Goal: Transaction & Acquisition: Download file/media

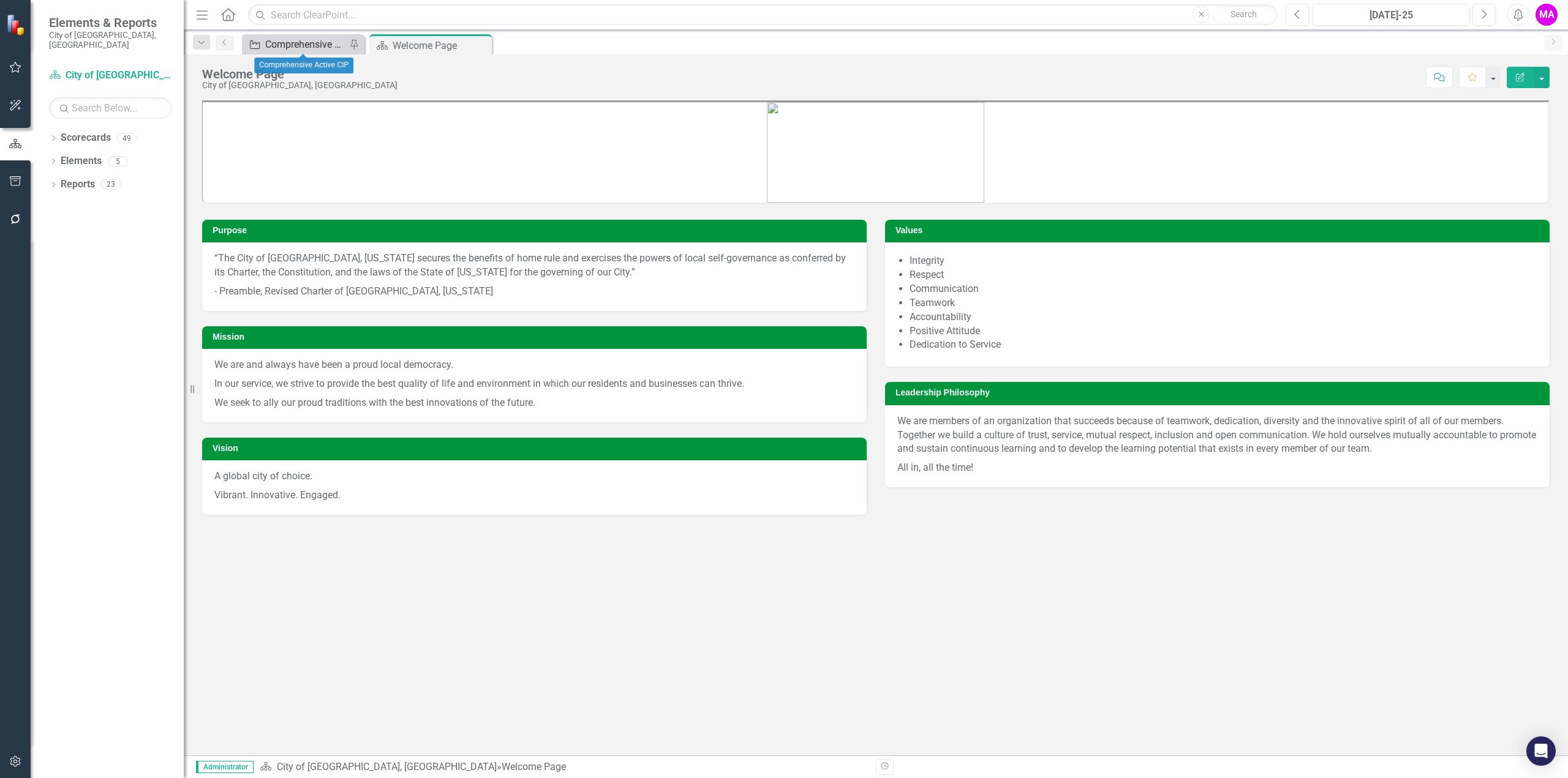
click at [274, 46] on div "Comprehensive Active CIP" at bounding box center [306, 45] width 81 height 16
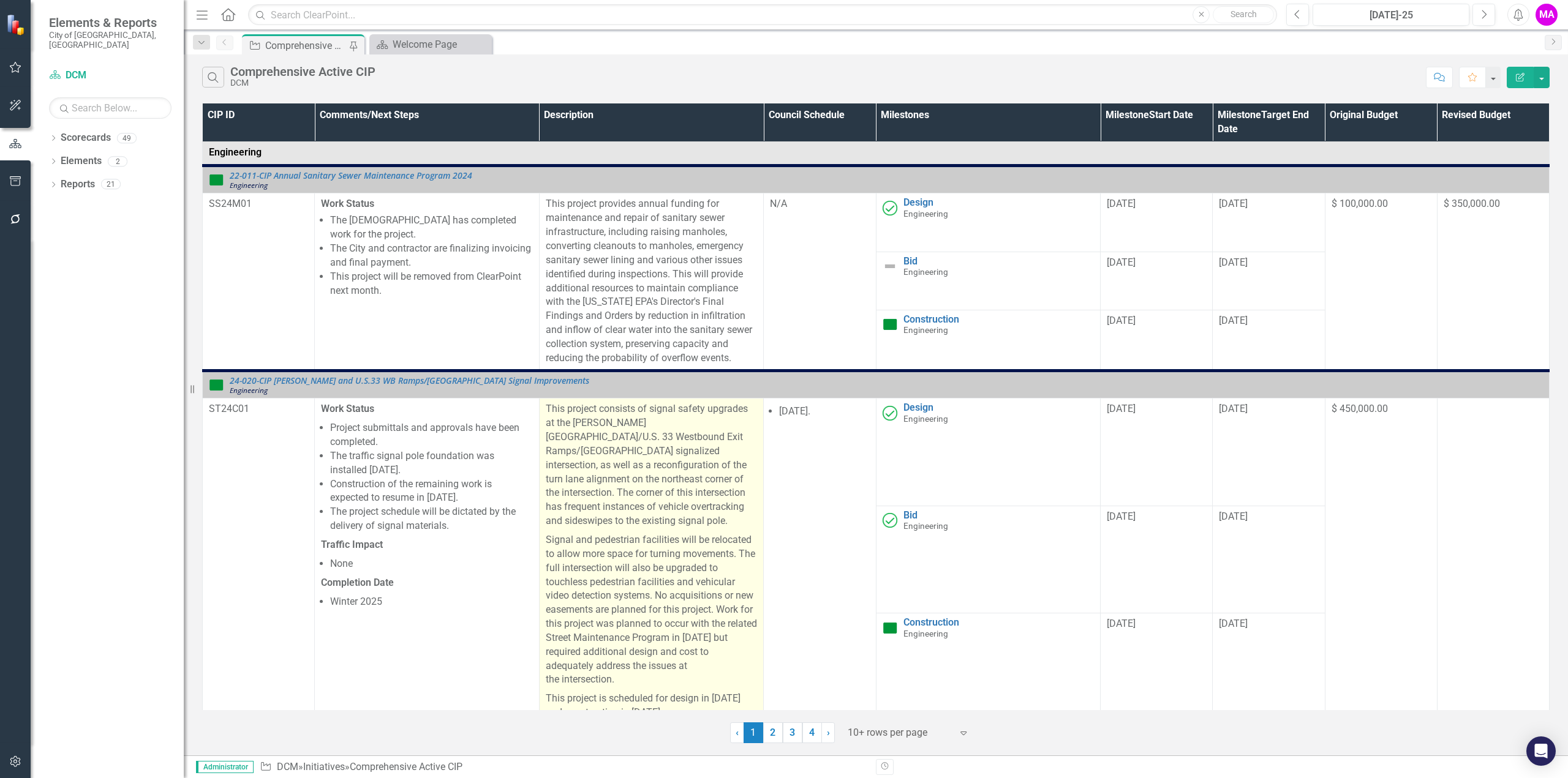
drag, startPoint x: 809, startPoint y: 735, endPoint x: 565, endPoint y: 537, distance: 314.2
click at [809, 735] on link "4" at bounding box center [812, 733] width 19 height 21
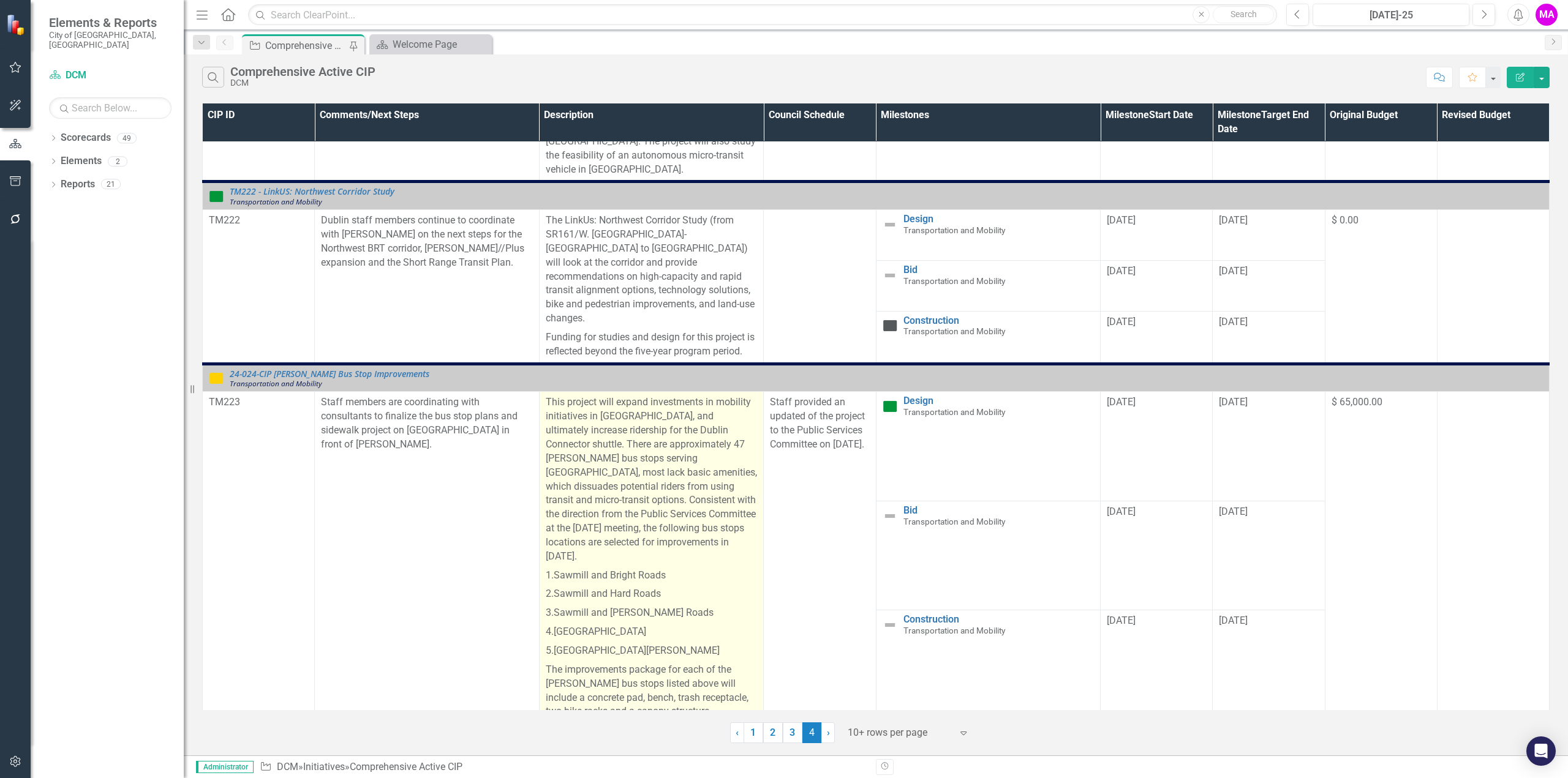
scroll to position [857, 0]
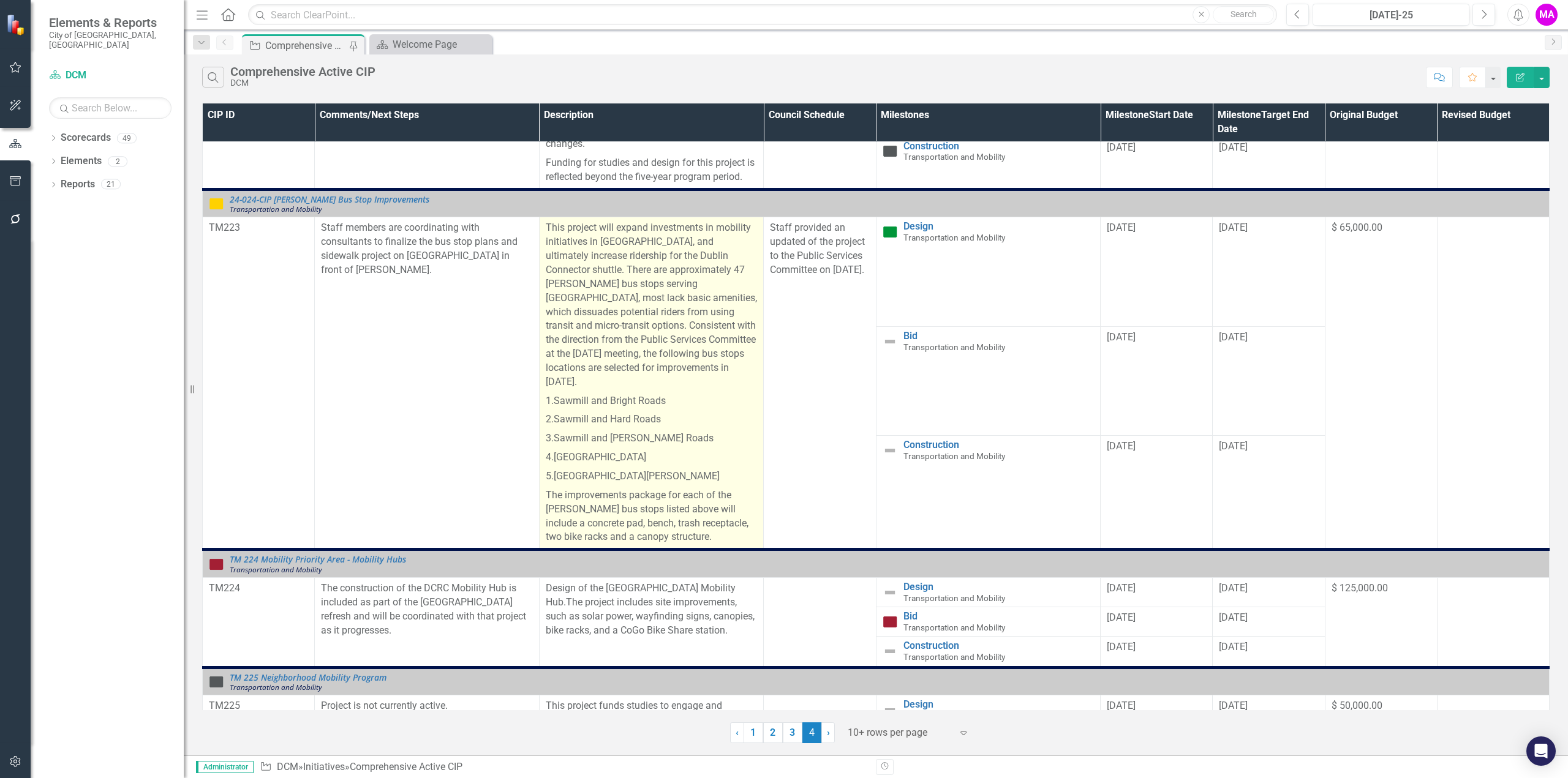
click at [572, 486] on p "The improvements package for each of the [PERSON_NAME] bus stops listed above w…" at bounding box center [651, 515] width 212 height 58
click at [673, 486] on p "The improvements package for each of the [PERSON_NAME] bus stops listed above w…" at bounding box center [651, 515] width 212 height 58
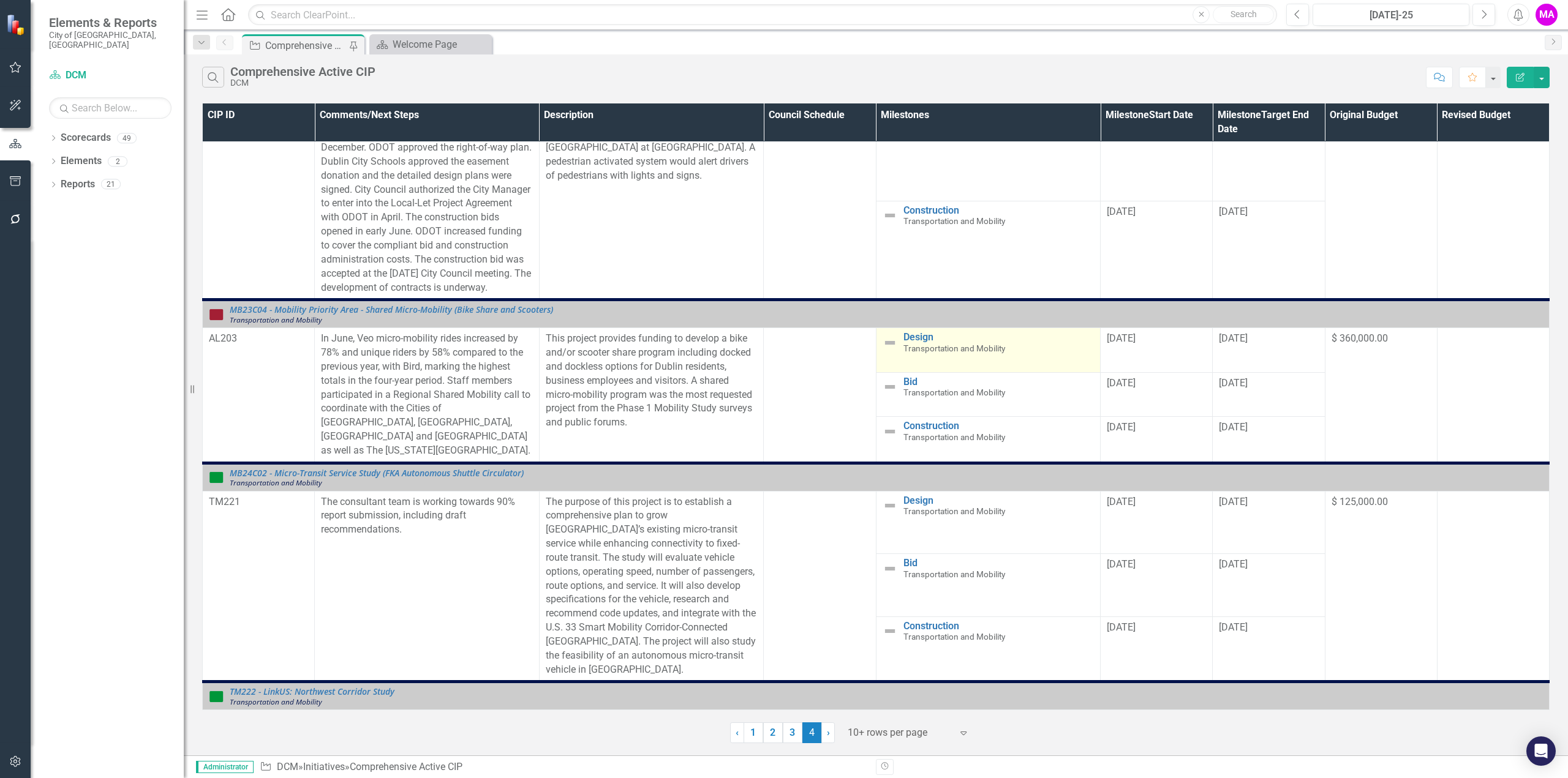
scroll to position [184, 0]
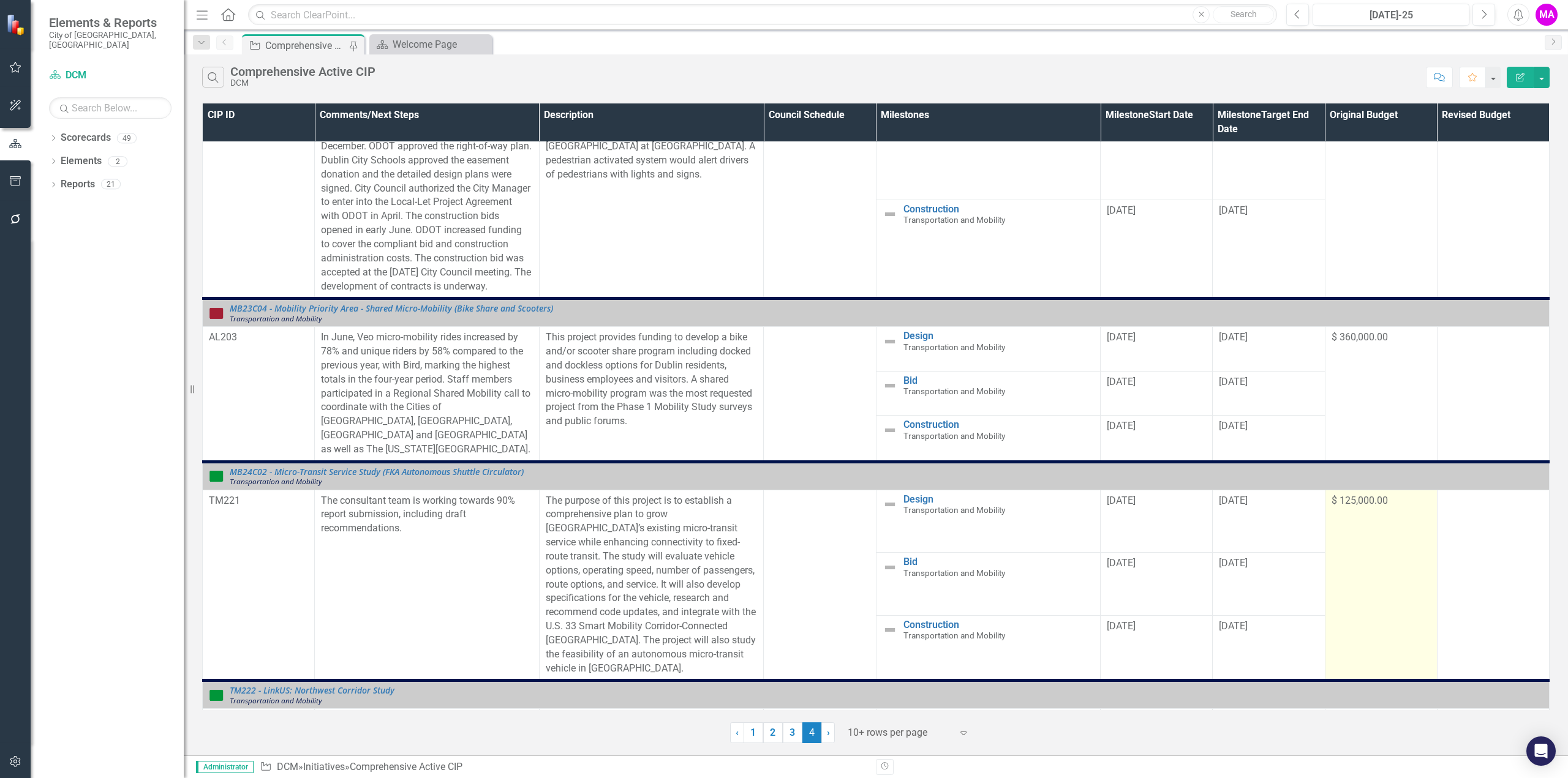
click at [1376, 495] on span "$ 125,000.00" at bounding box center [1359, 500] width 56 height 12
click at [1372, 495] on span "$ 125,000.00" at bounding box center [1359, 500] width 56 height 12
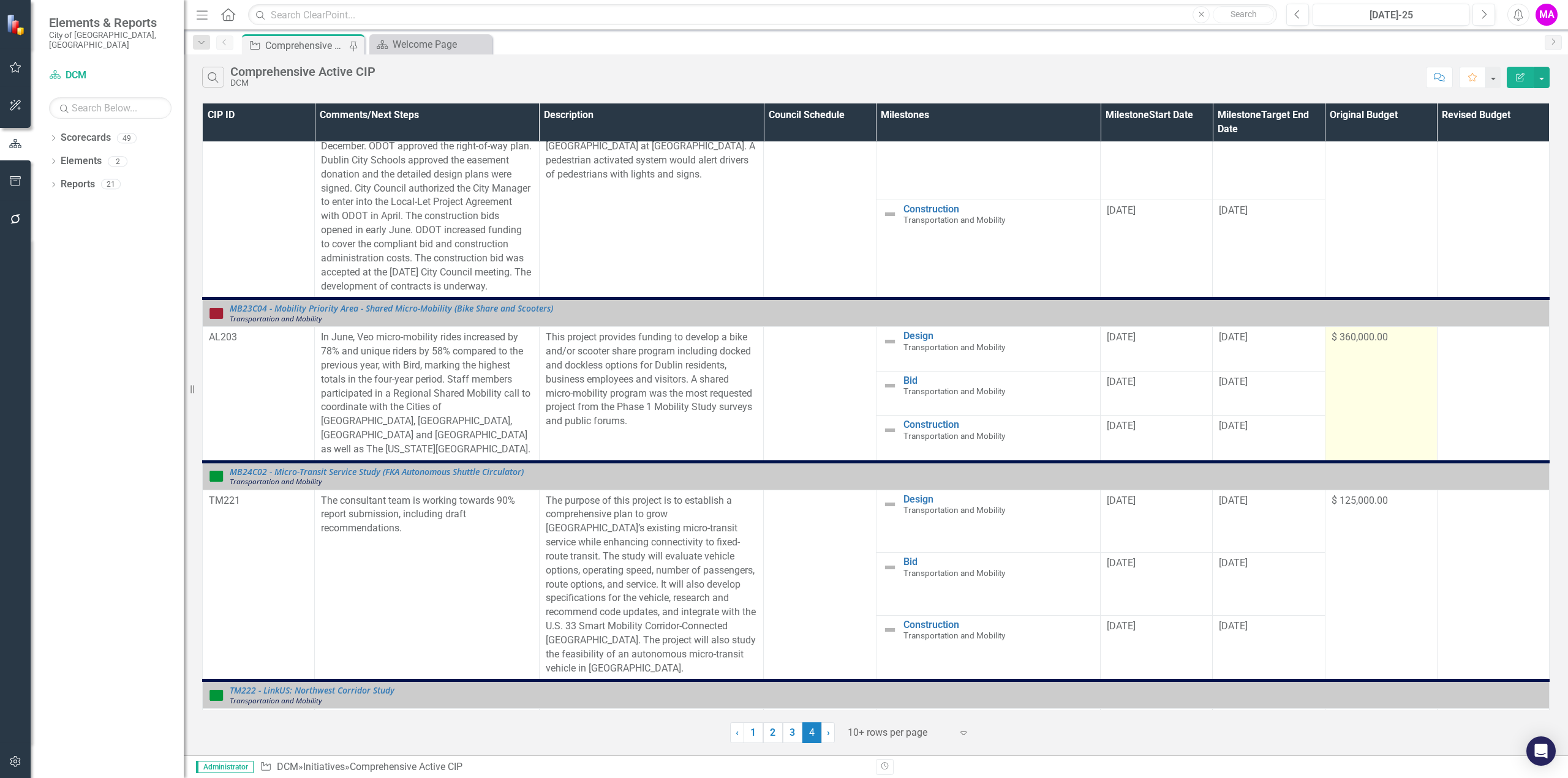
click at [1358, 335] on span "$ 360,000.00" at bounding box center [1359, 337] width 56 height 12
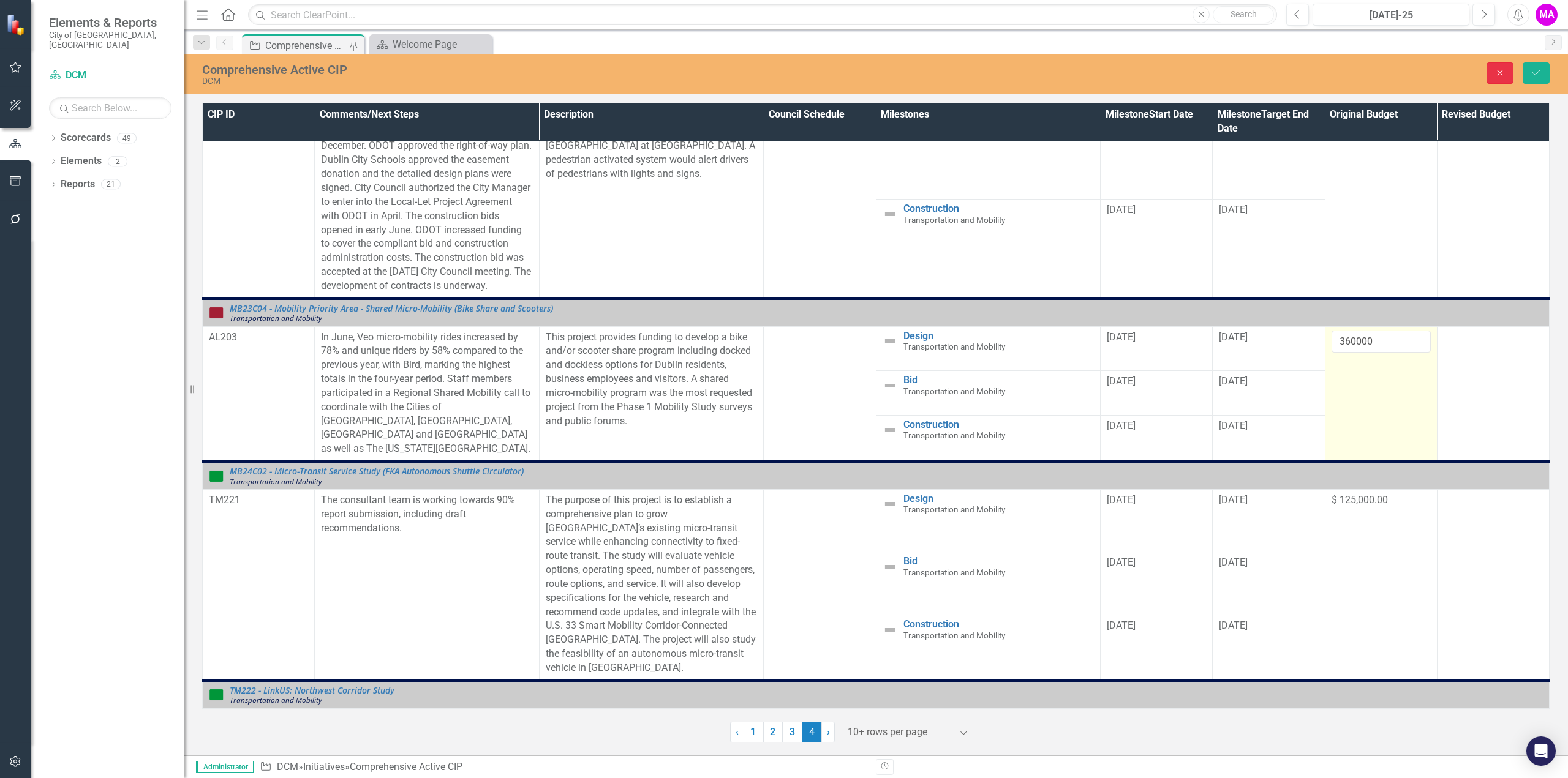
click at [1501, 80] on button "Close" at bounding box center [1500, 72] width 27 height 21
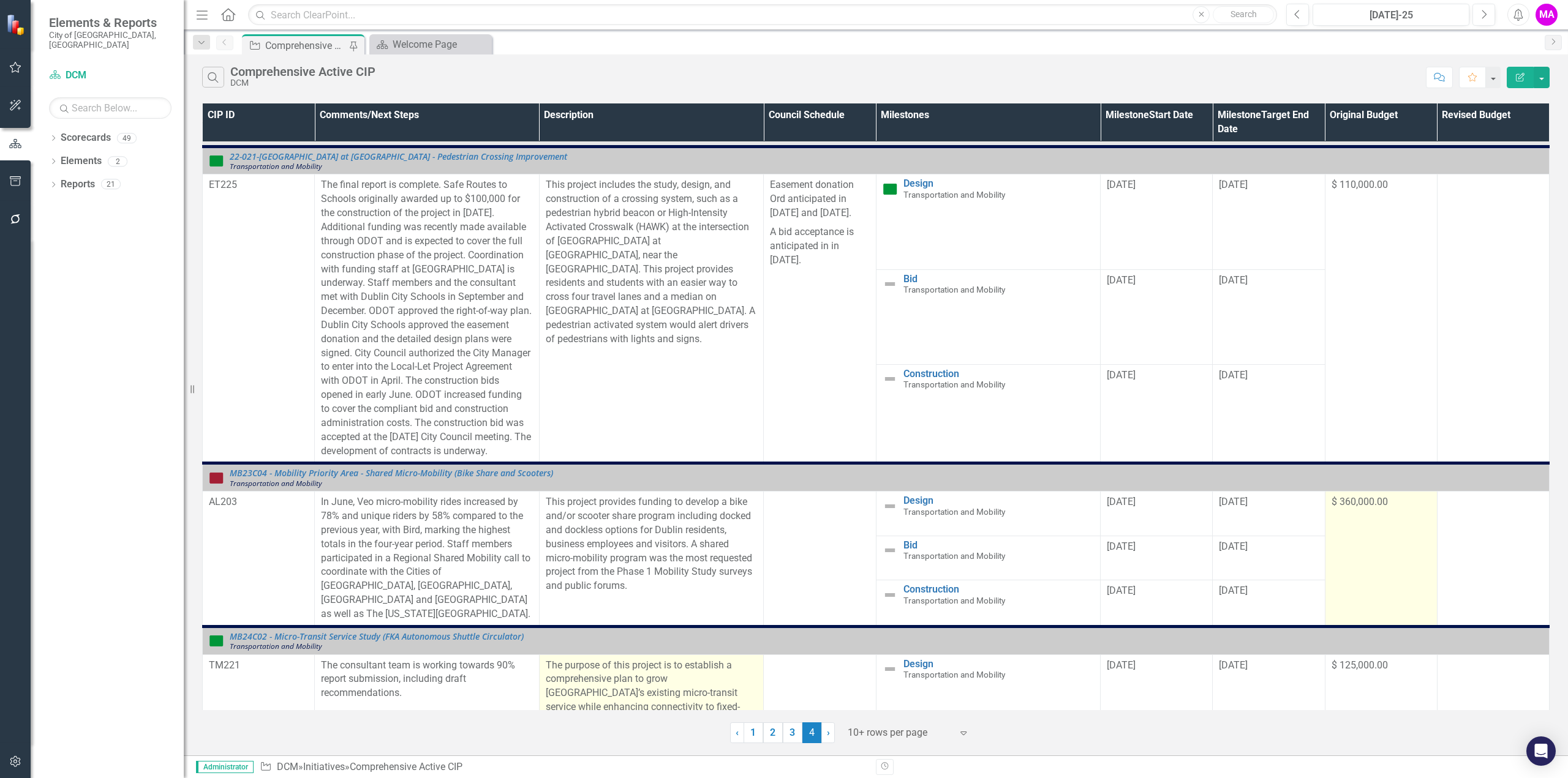
scroll to position [0, 0]
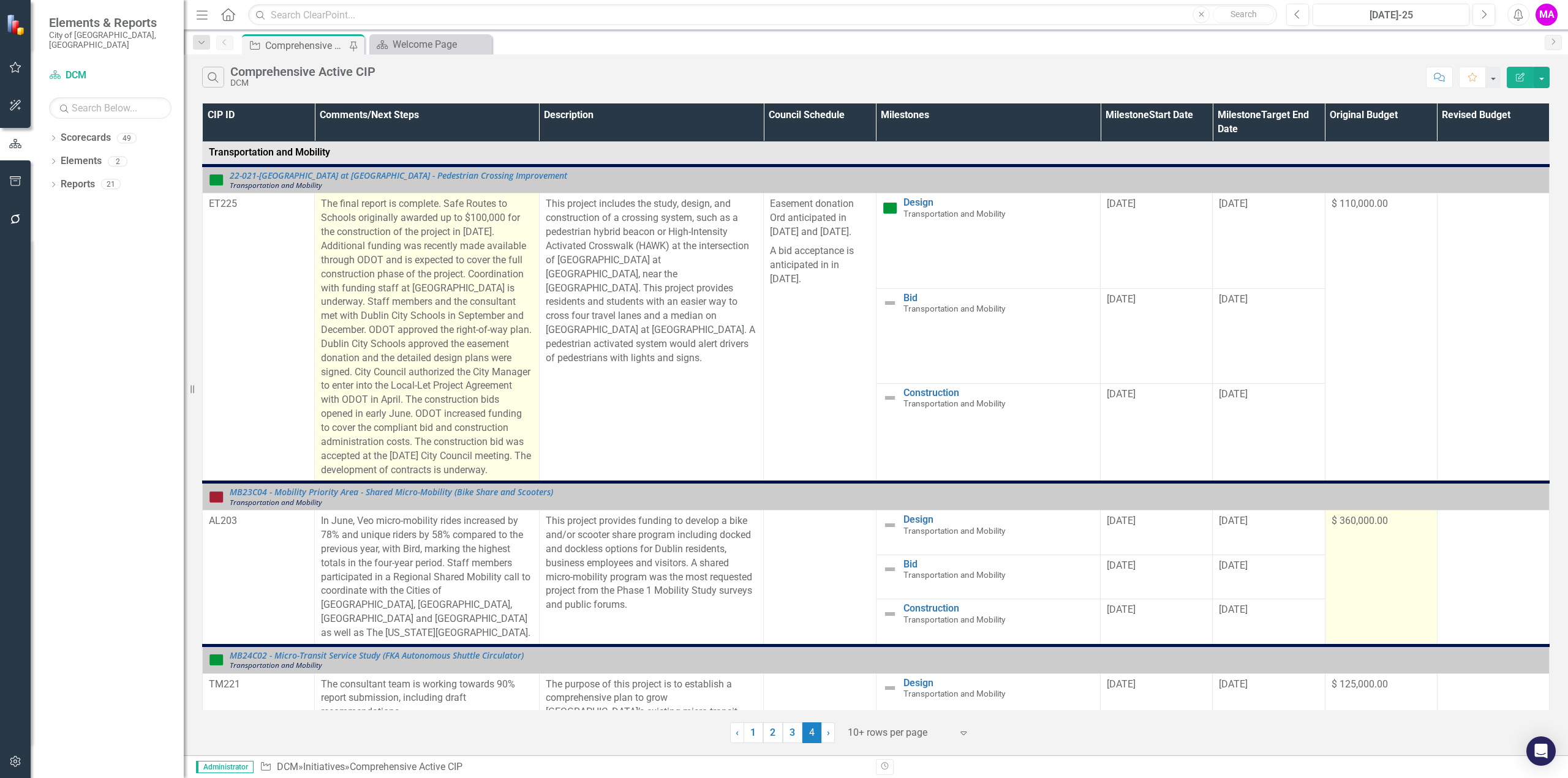
click at [390, 278] on p "The final report is complete. Safe Routes to Schools originally awarded up to $…" at bounding box center [427, 337] width 212 height 280
click at [352, 219] on p "The final report is complete. Safe Routes to Schools originally awarded up to $…" at bounding box center [427, 337] width 212 height 280
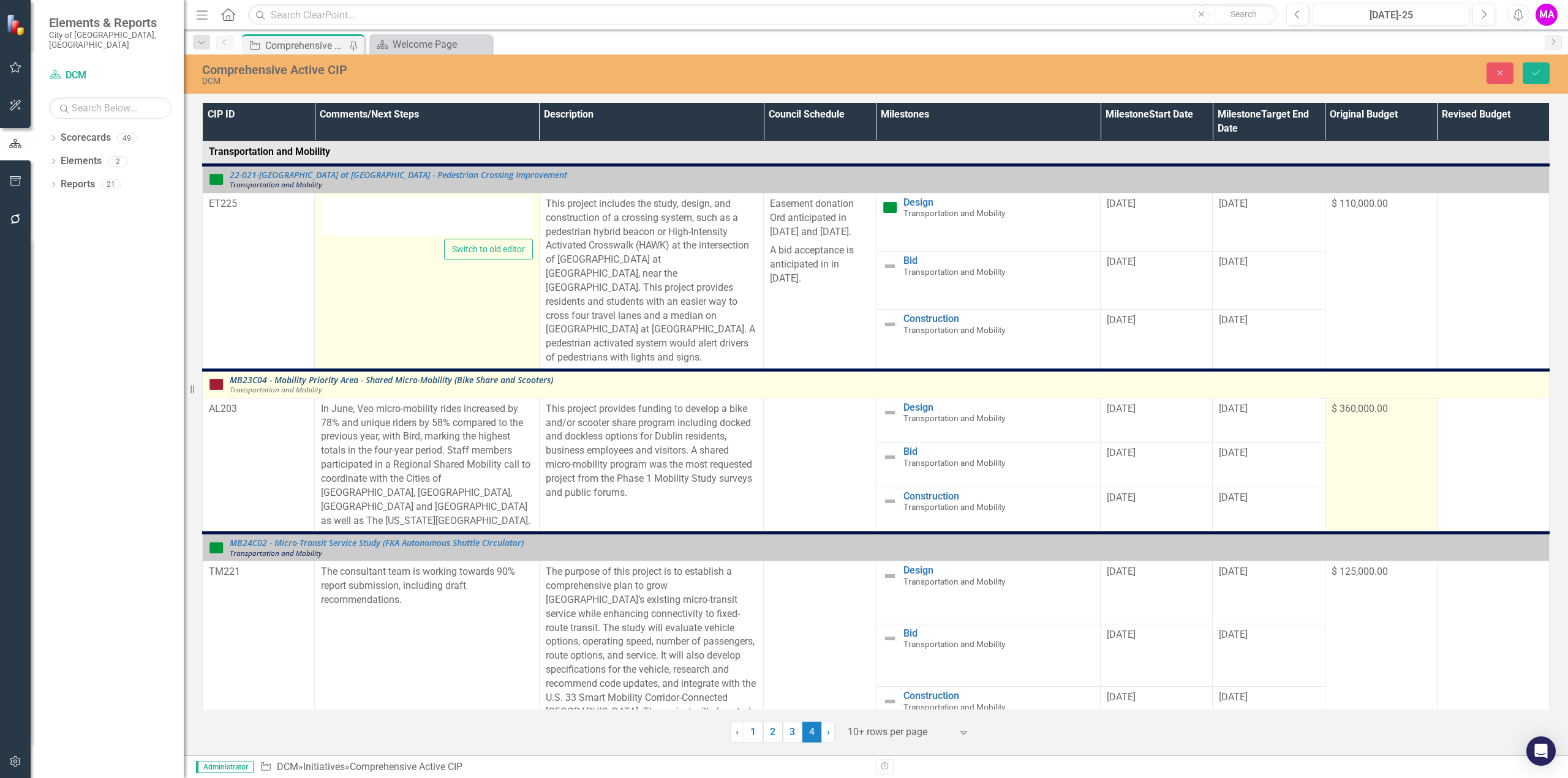
type textarea "<p class="MsoNormal">The final report is complete. Safe Routes to Schools origi…"
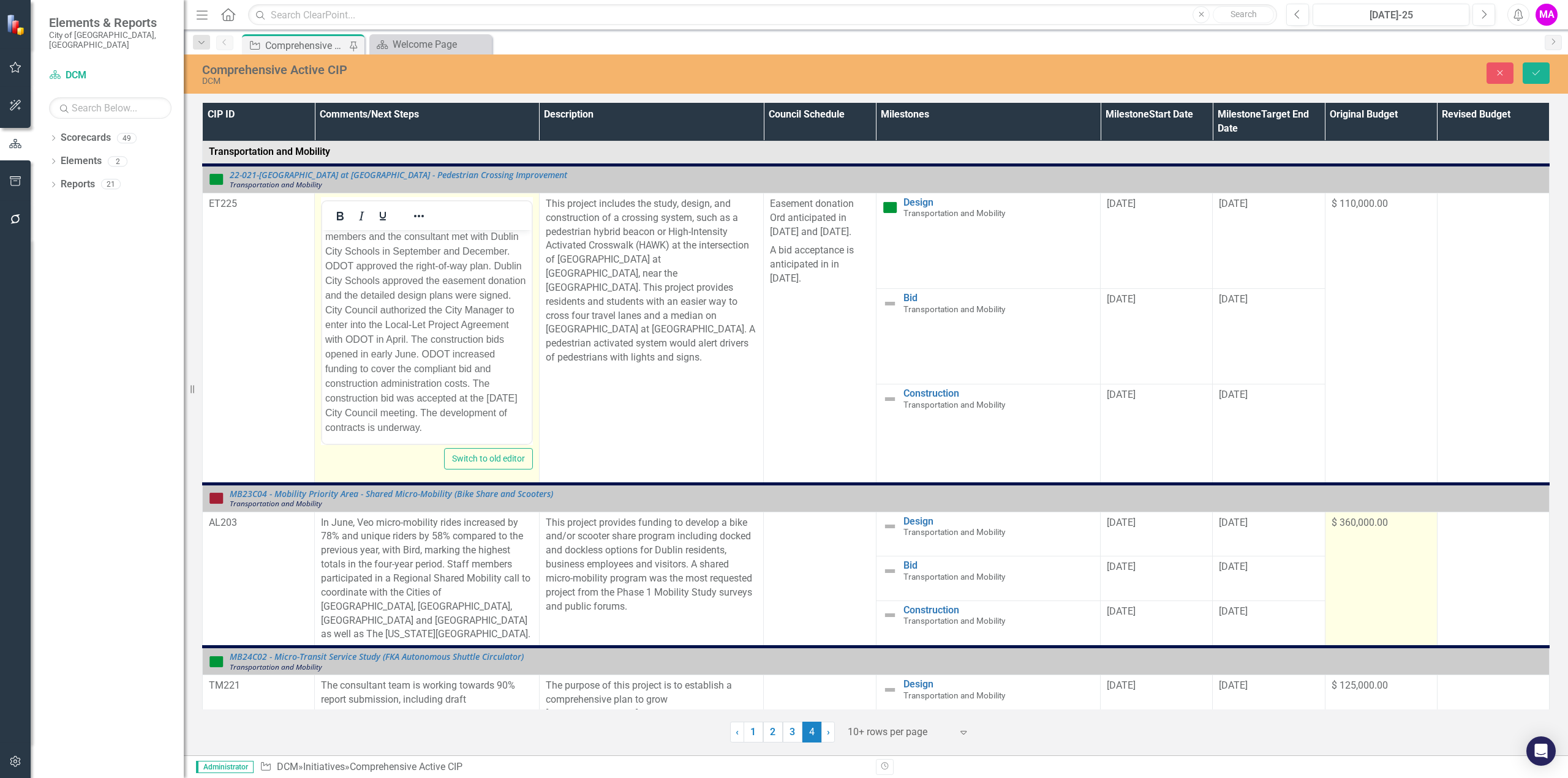
scroll to position [125, 0]
click at [1497, 74] on icon "Close" at bounding box center [1499, 72] width 11 height 8
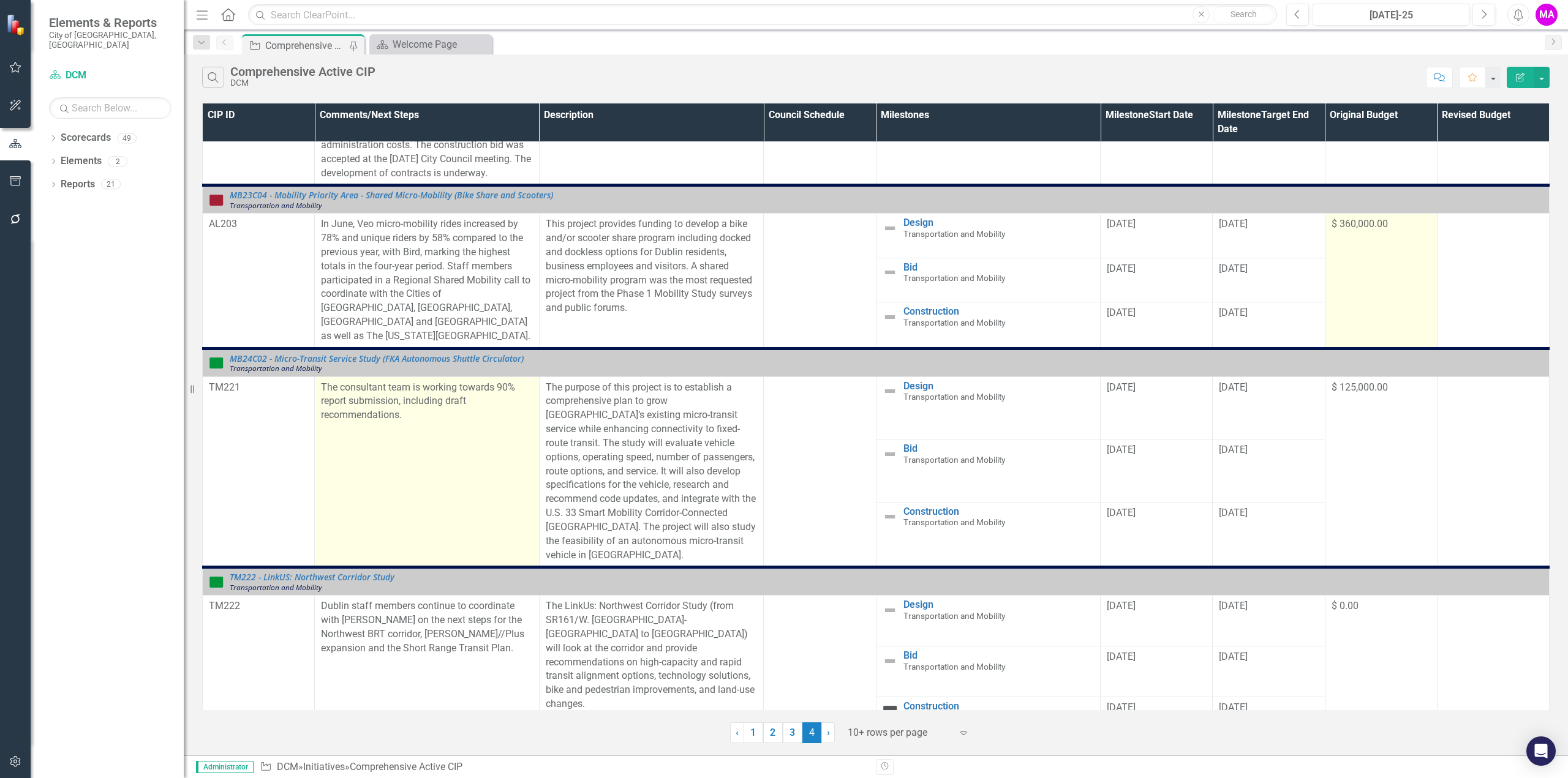
scroll to position [368, 0]
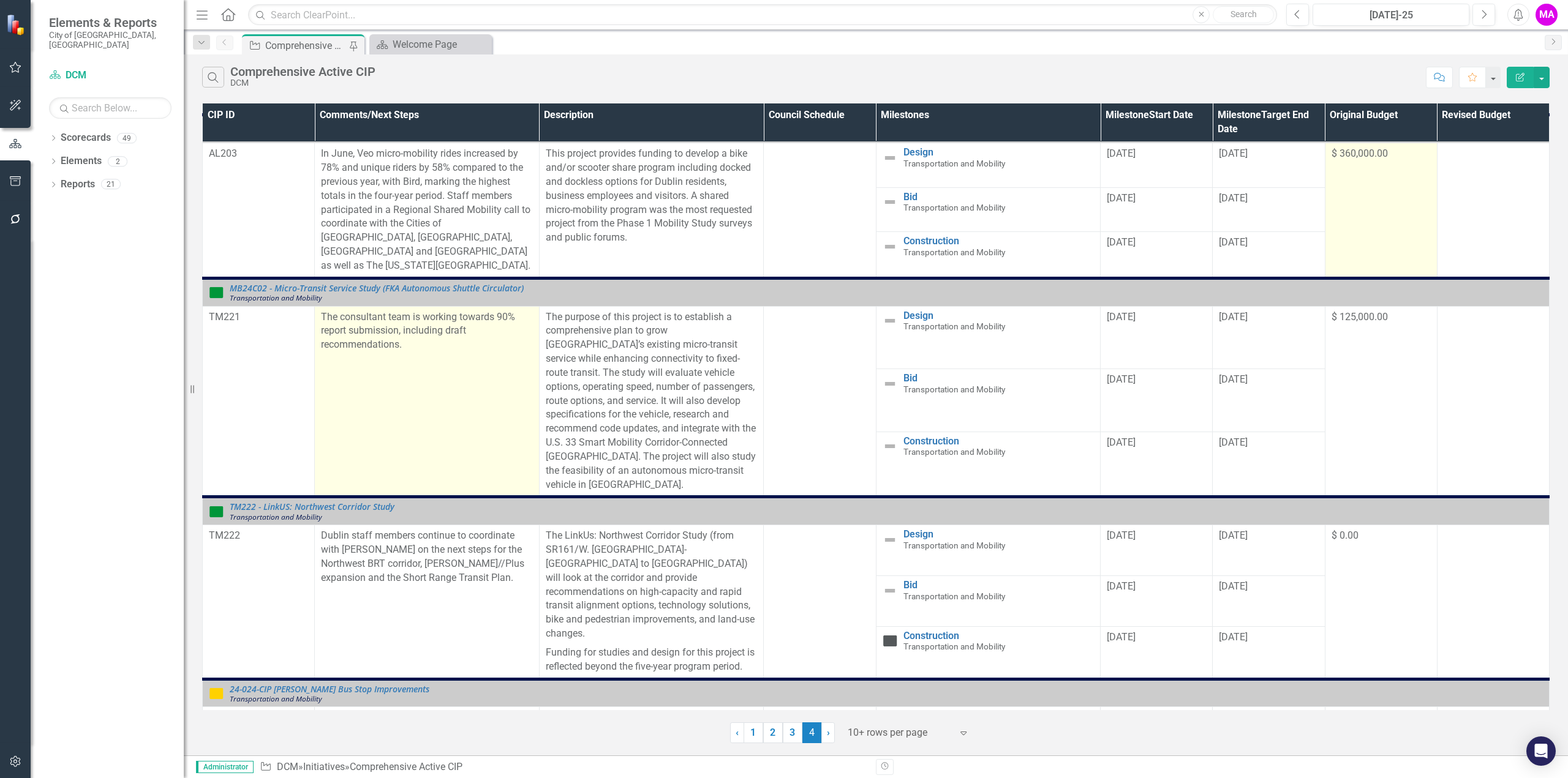
click at [403, 318] on p "The consultant team is working towards 90% report submission, including draft r…" at bounding box center [427, 331] width 212 height 42
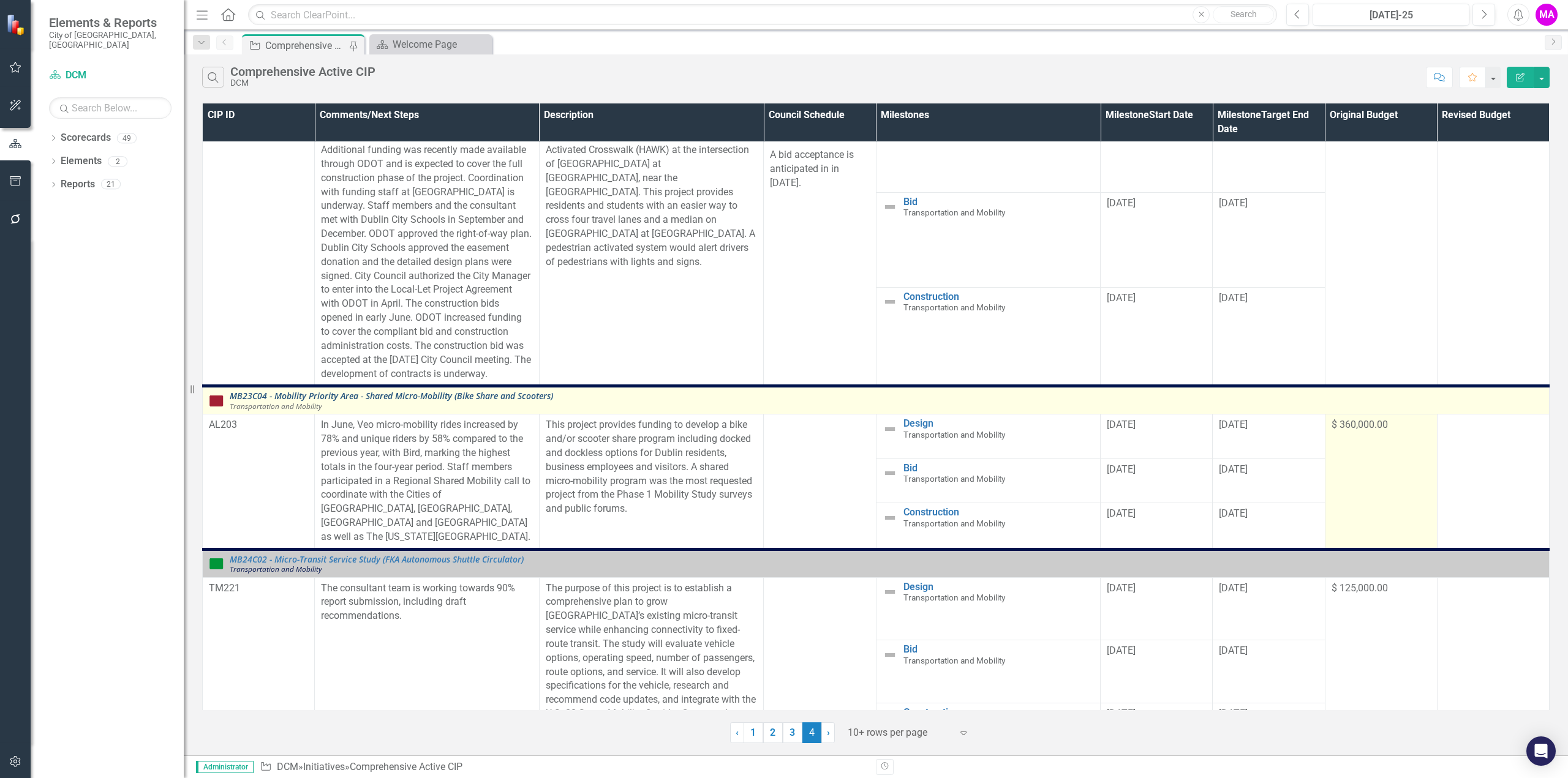
scroll to position [0, 0]
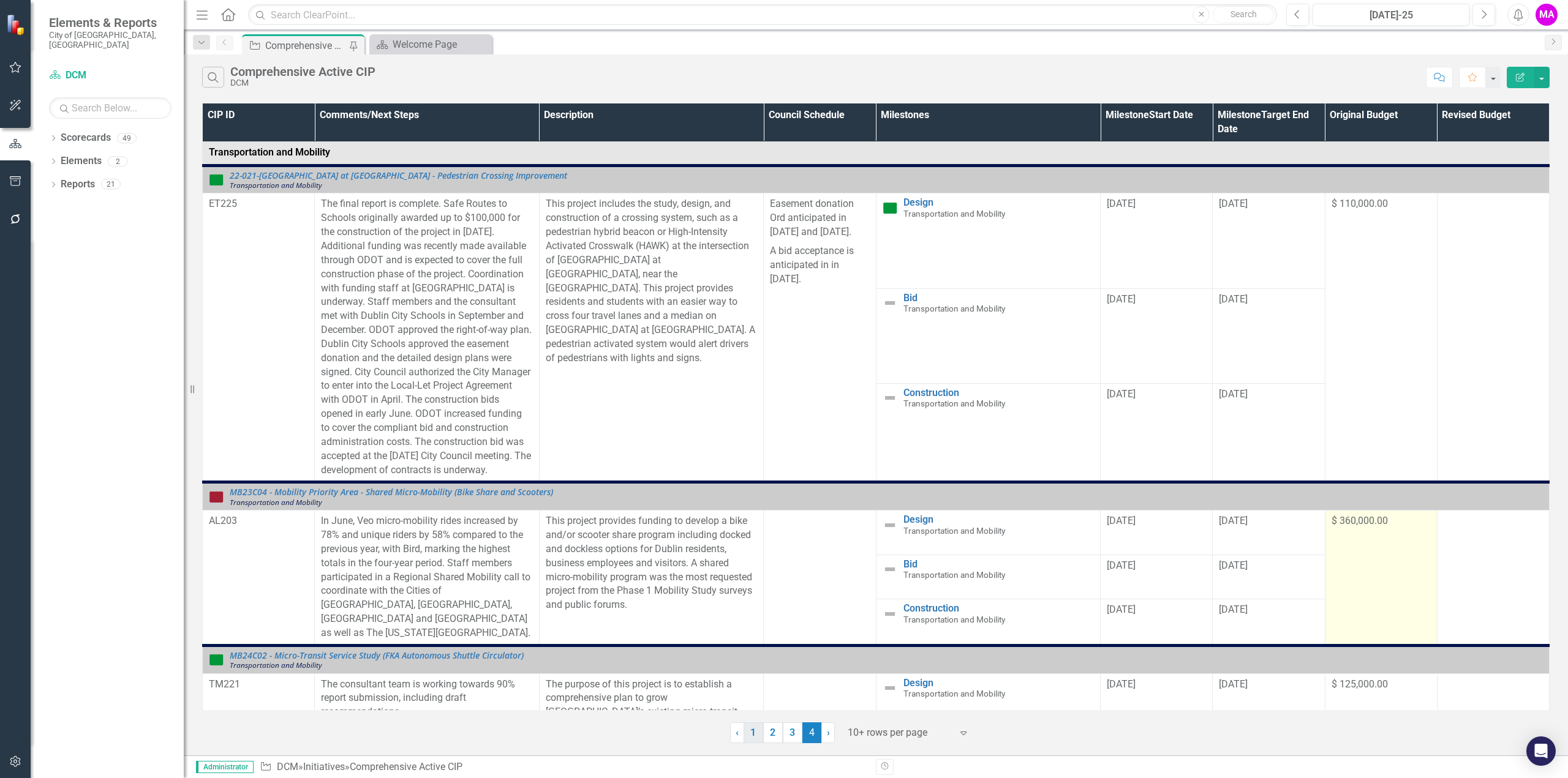
click at [751, 737] on link "1" at bounding box center [753, 733] width 19 height 21
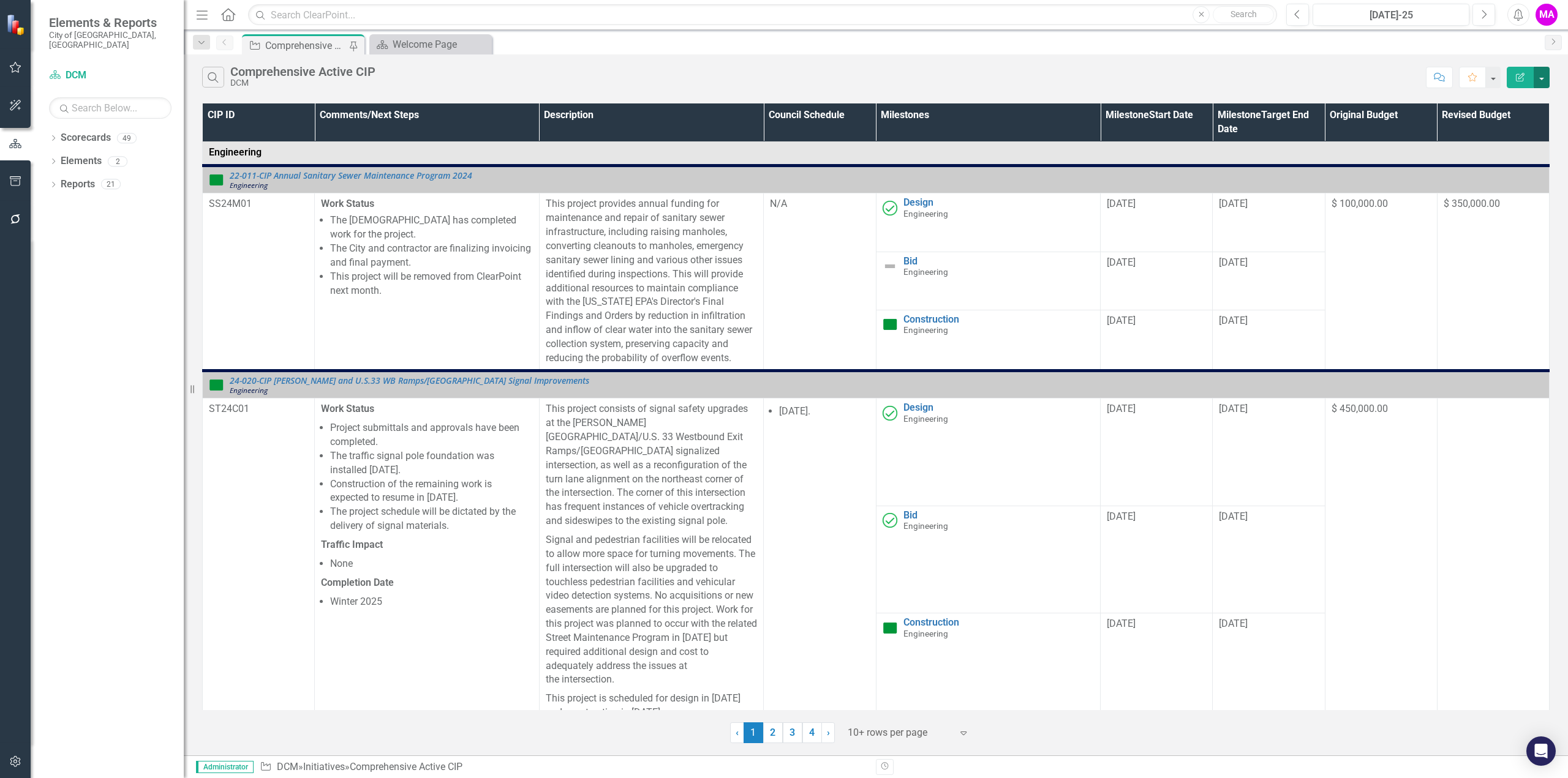
click at [1544, 86] on button "button" at bounding box center [1541, 77] width 16 height 21
click at [1528, 143] on link "Excel Export to Excel" at bounding box center [1500, 146] width 96 height 23
click at [1548, 85] on button "button" at bounding box center [1541, 77] width 16 height 21
click at [1534, 123] on link "PDF Export to PDF" at bounding box center [1500, 124] width 96 height 23
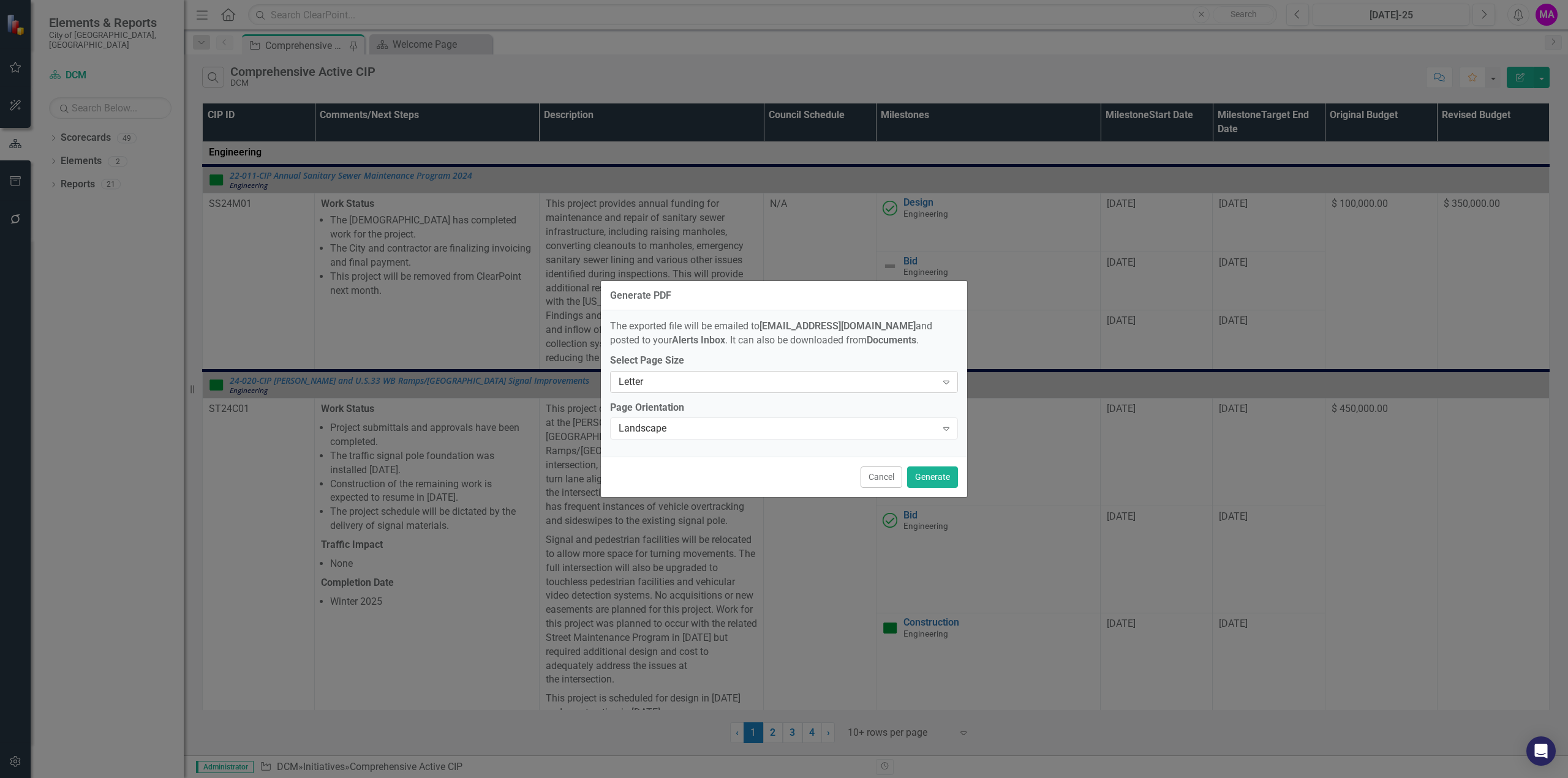
click at [693, 372] on div "Letter Expand" at bounding box center [783, 382] width 348 height 22
click at [743, 436] on div "Landscape Expand" at bounding box center [783, 428] width 348 height 22
click at [933, 474] on button "Generate" at bounding box center [932, 477] width 51 height 21
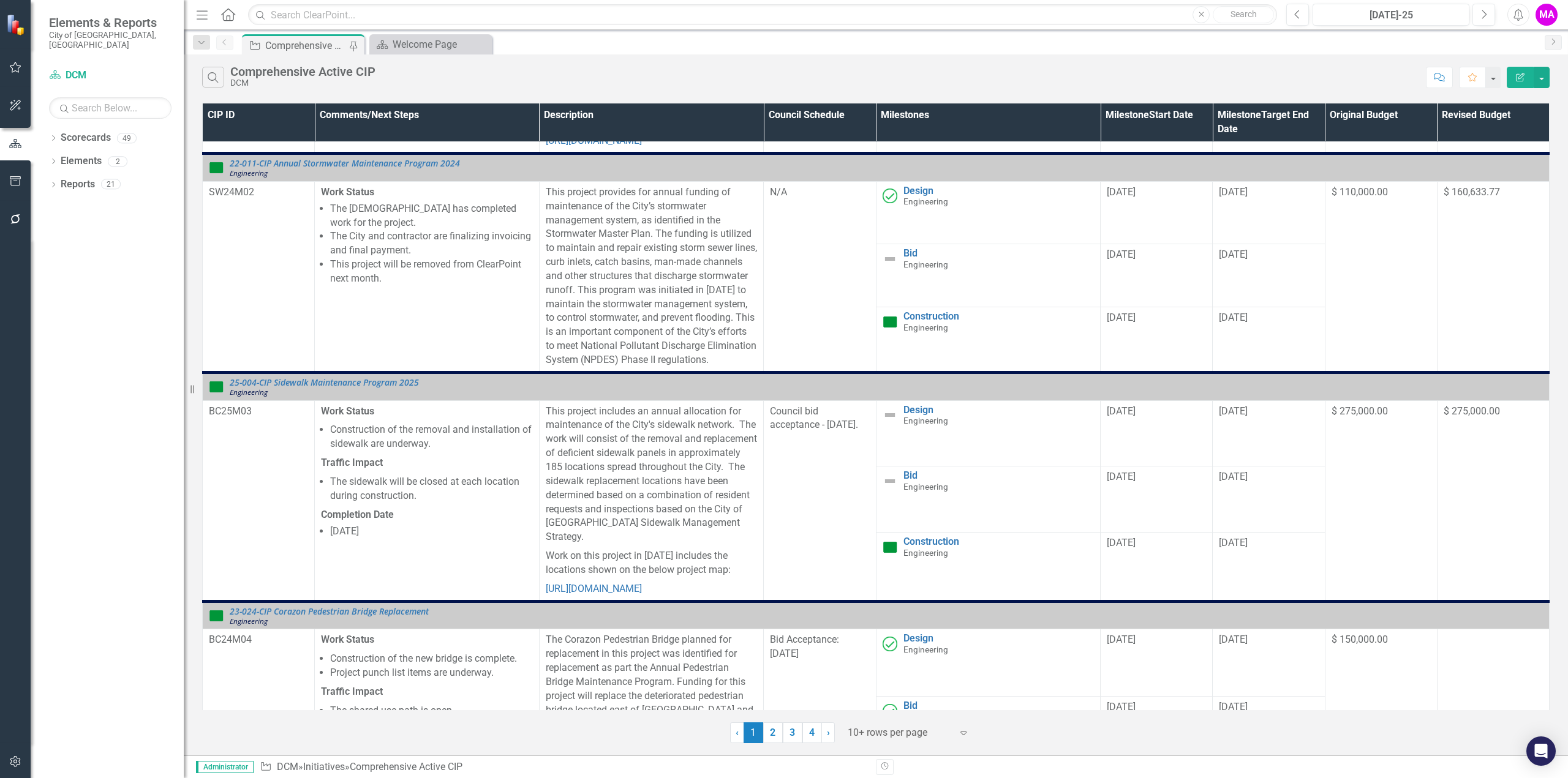
drag, startPoint x: 570, startPoint y: 346, endPoint x: 601, endPoint y: 543, distance: 199.4
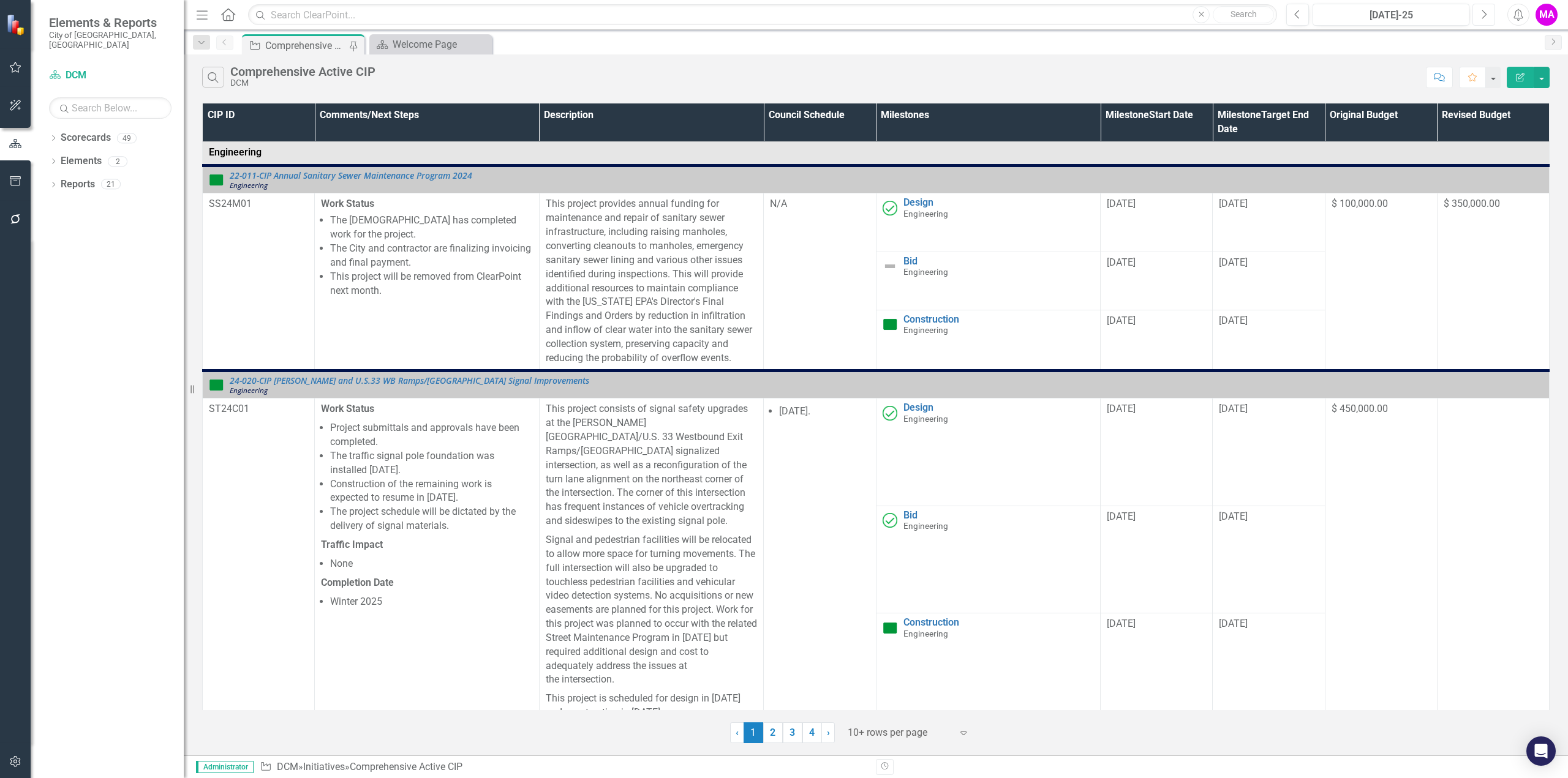
click at [1485, 19] on icon "Next" at bounding box center [1483, 14] width 6 height 11
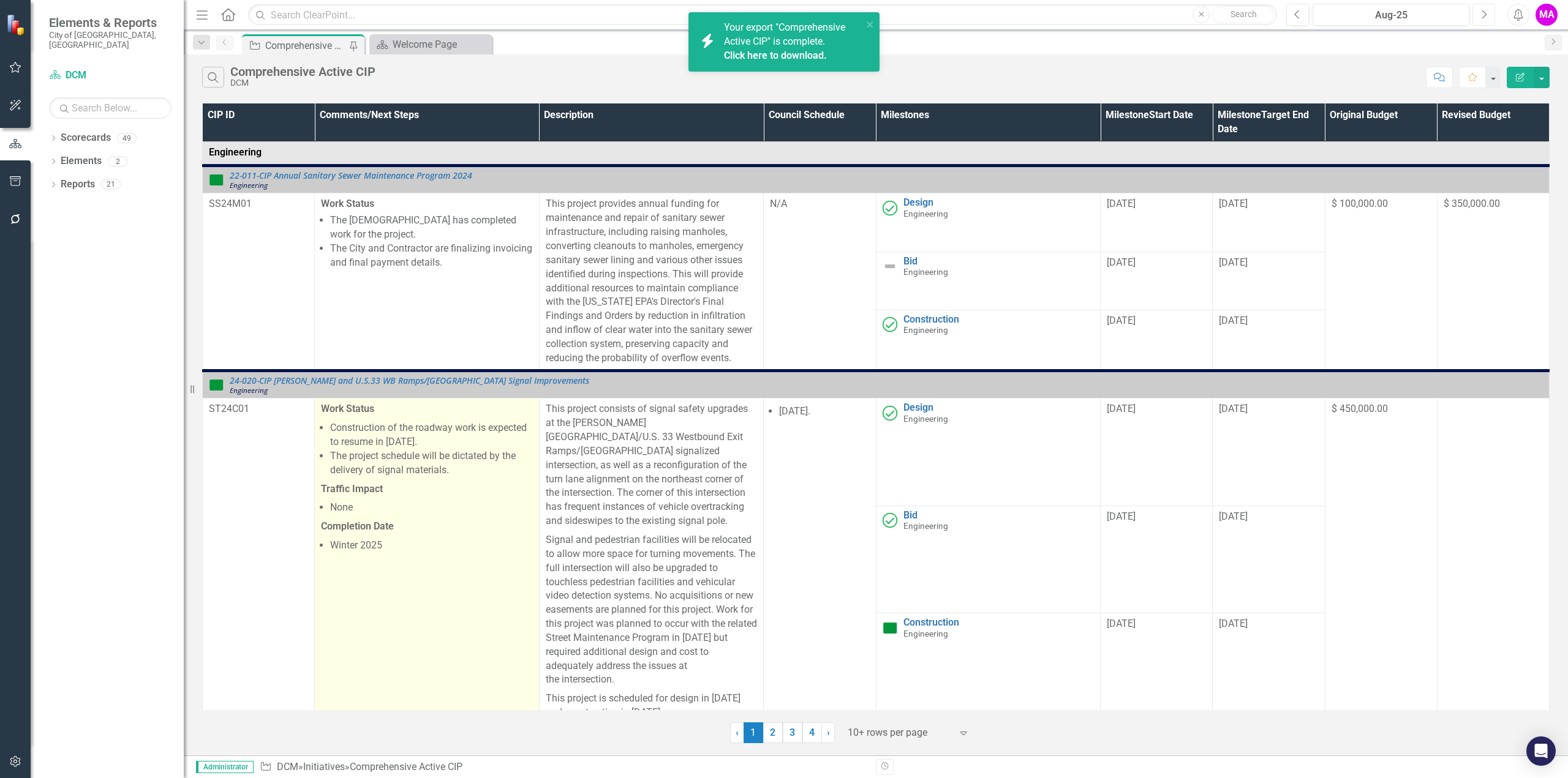
scroll to position [122, 0]
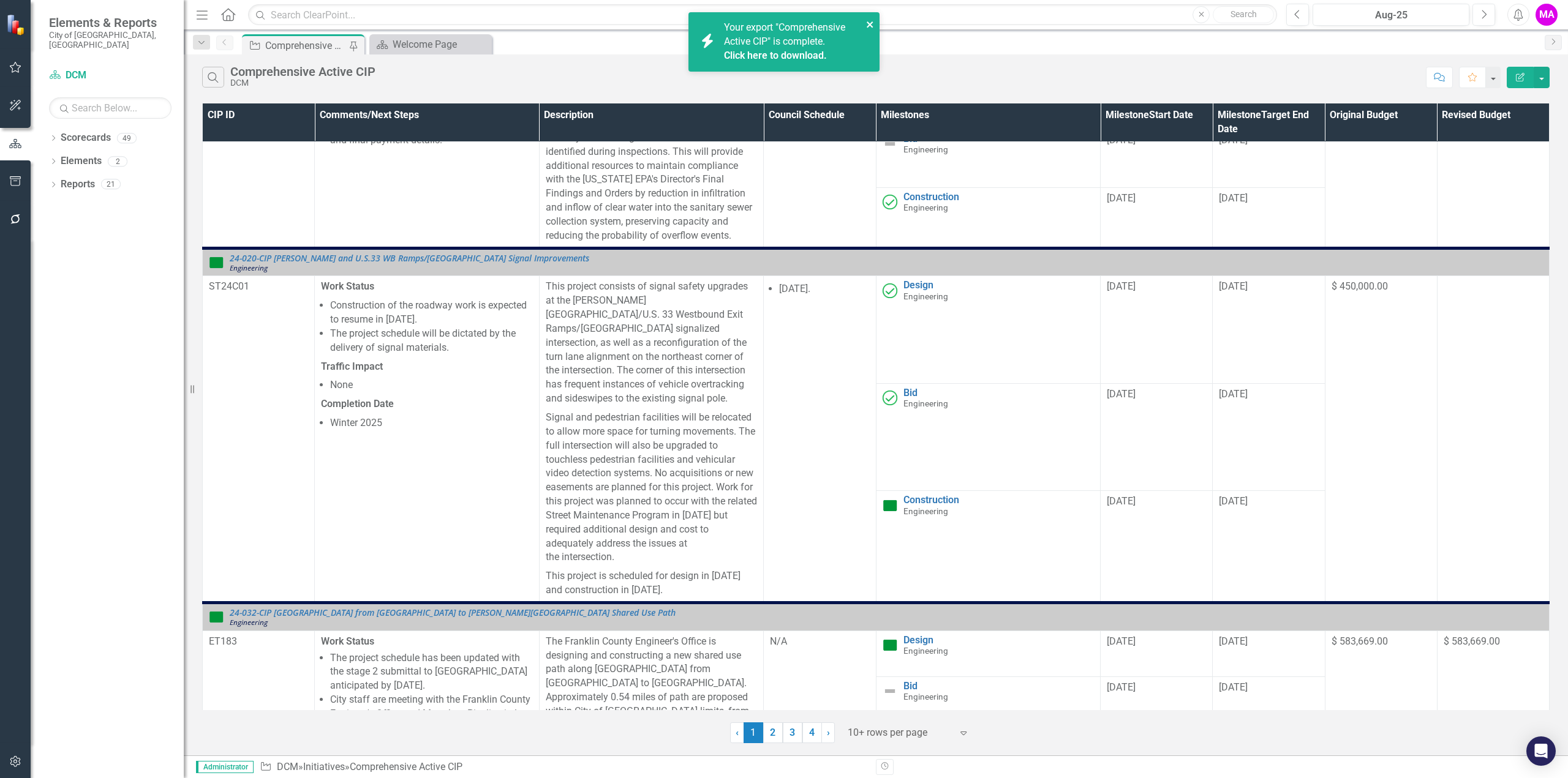
click at [869, 25] on icon "close" at bounding box center [869, 24] width 6 height 6
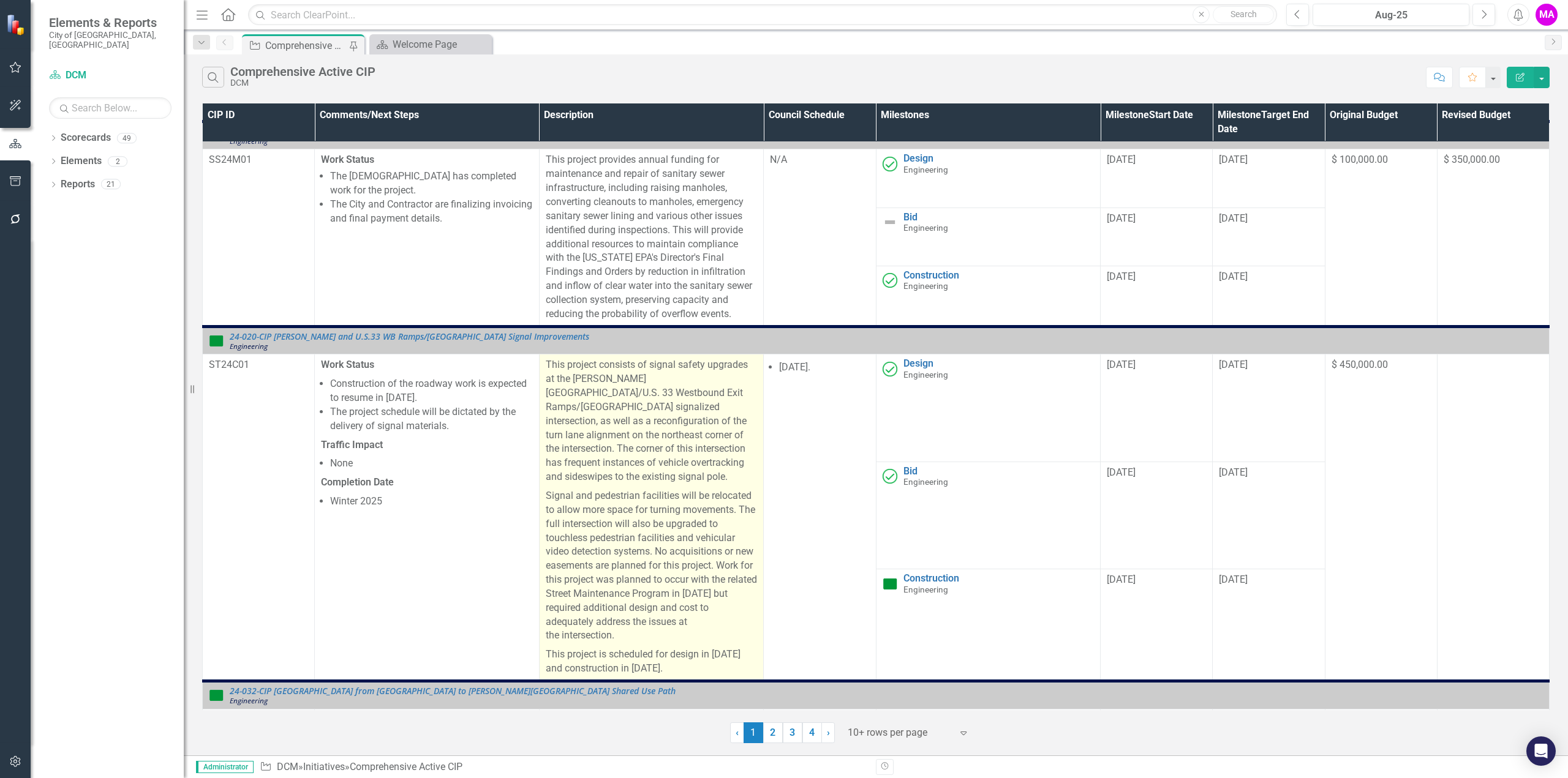
scroll to position [0, 0]
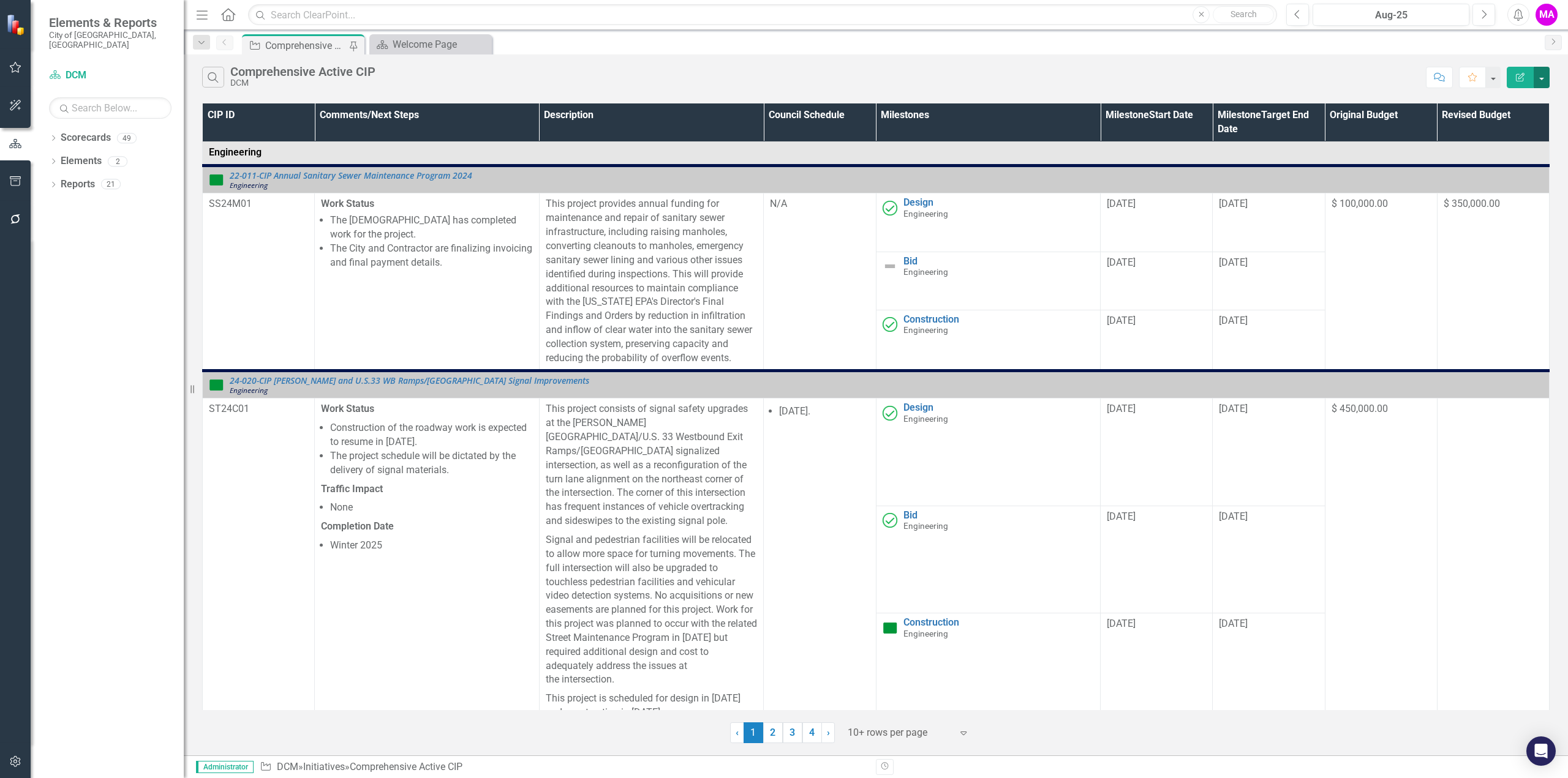
click at [1538, 78] on button "button" at bounding box center [1541, 77] width 16 height 21
click at [1531, 126] on link "PDF Export to PDF" at bounding box center [1500, 124] width 96 height 23
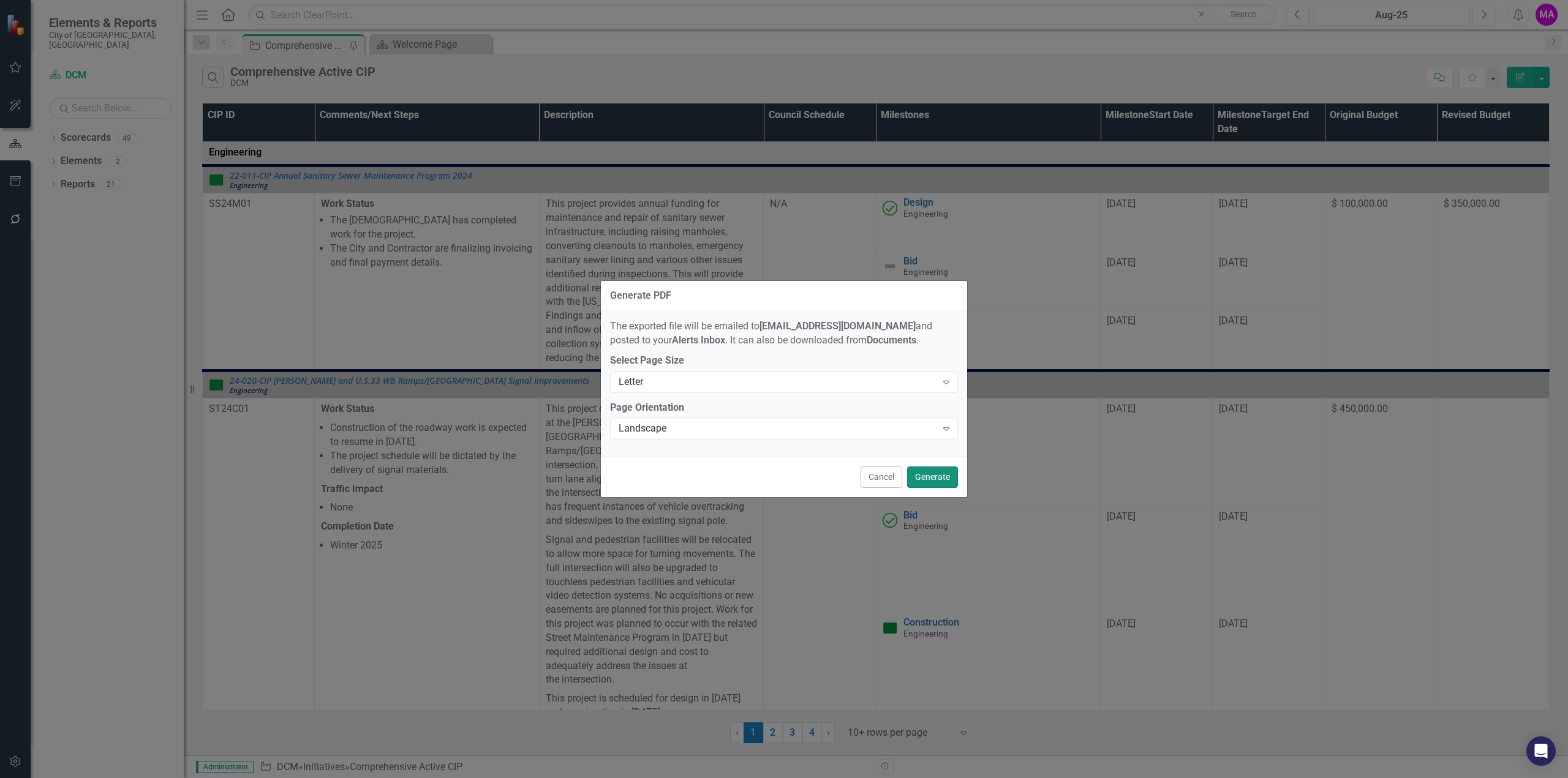
click at [930, 480] on button "Generate" at bounding box center [932, 477] width 51 height 21
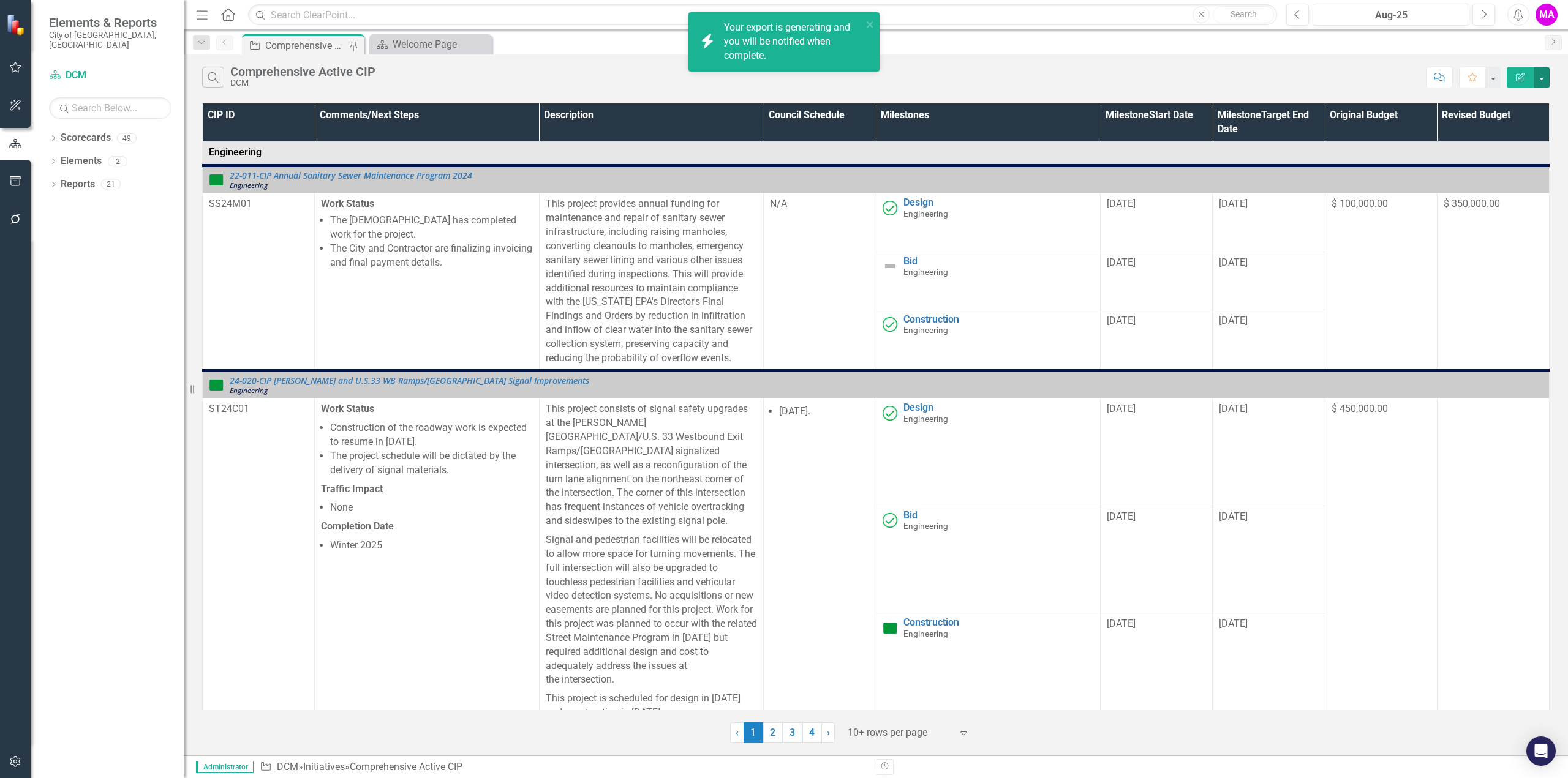
click at [1544, 79] on button "button" at bounding box center [1541, 77] width 16 height 21
click at [1501, 149] on link "Excel Export to Excel" at bounding box center [1500, 146] width 96 height 23
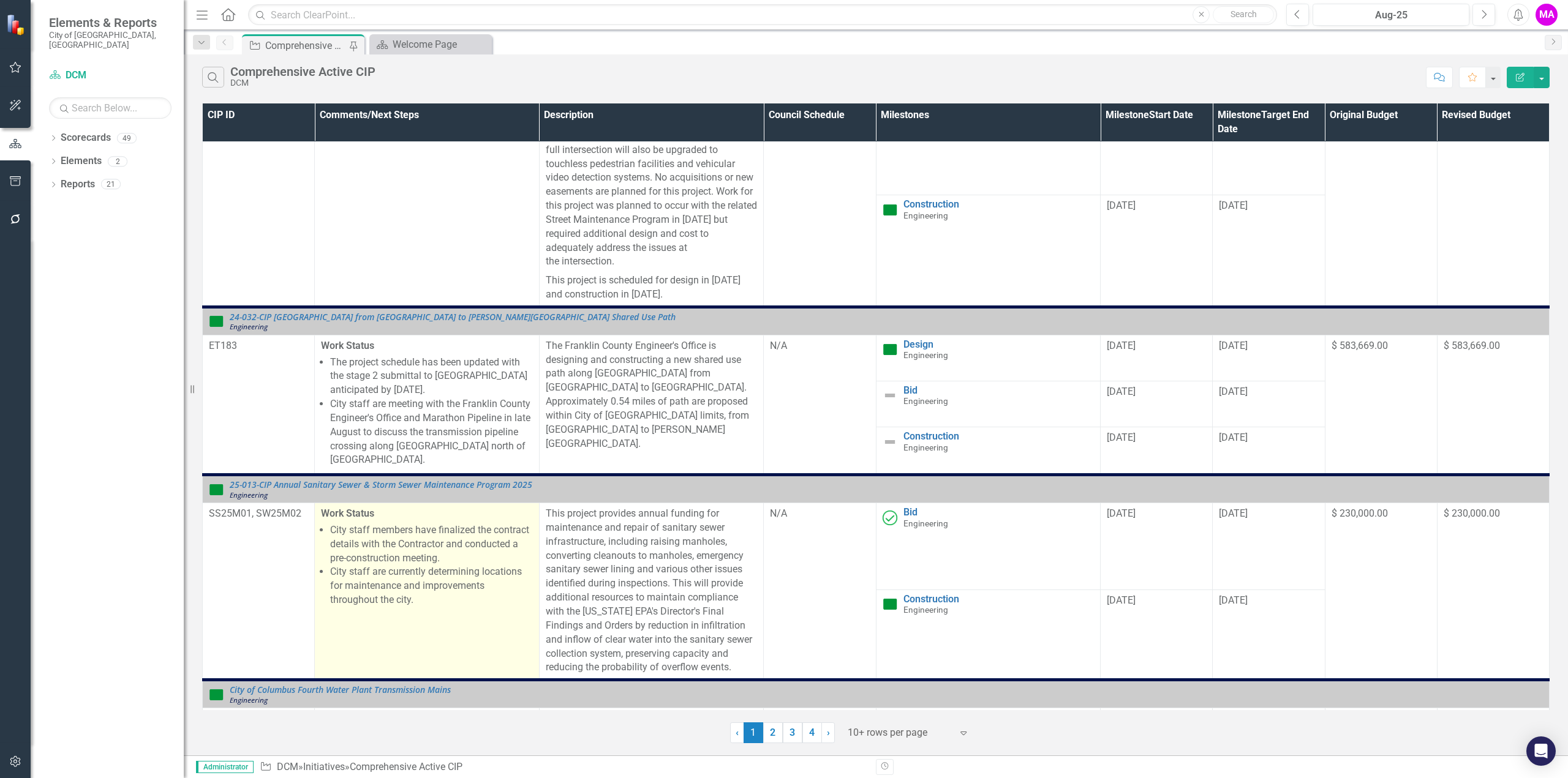
scroll to position [490, 0]
